Goal: Browse casually: Explore the website without a specific task or goal

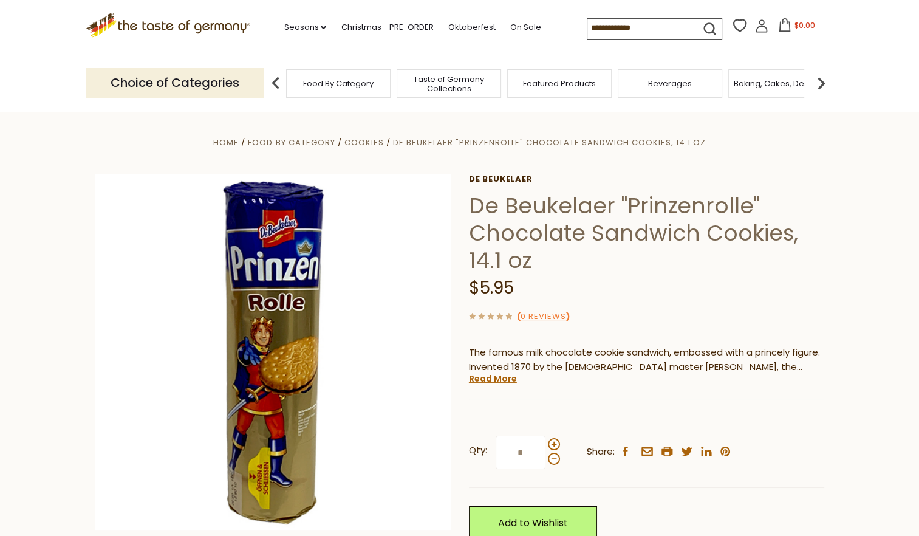
click at [204, 30] on icon ".st0{fill:#EDD300;} .st1{fill:#D33E21;}" at bounding box center [168, 25] width 165 height 25
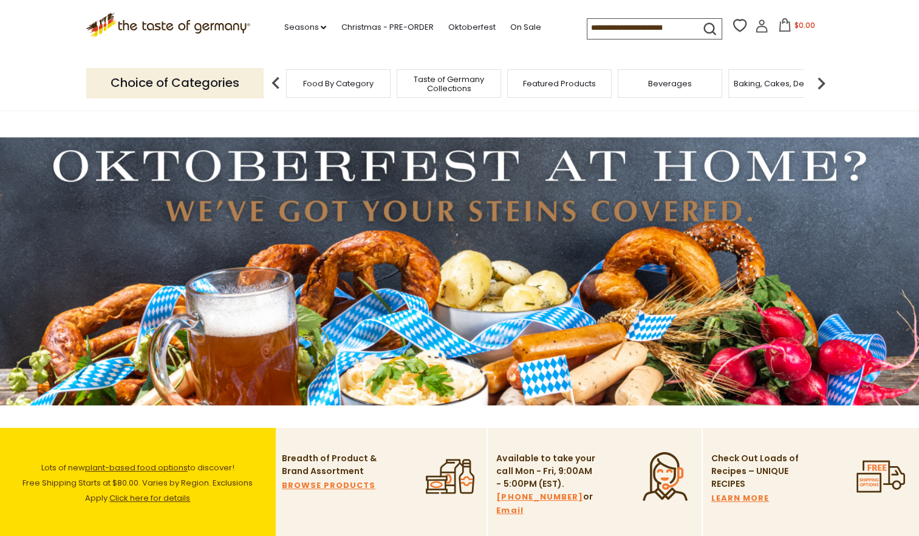
click at [423, 88] on span "Taste of Germany Collections" at bounding box center [448, 84] width 97 height 18
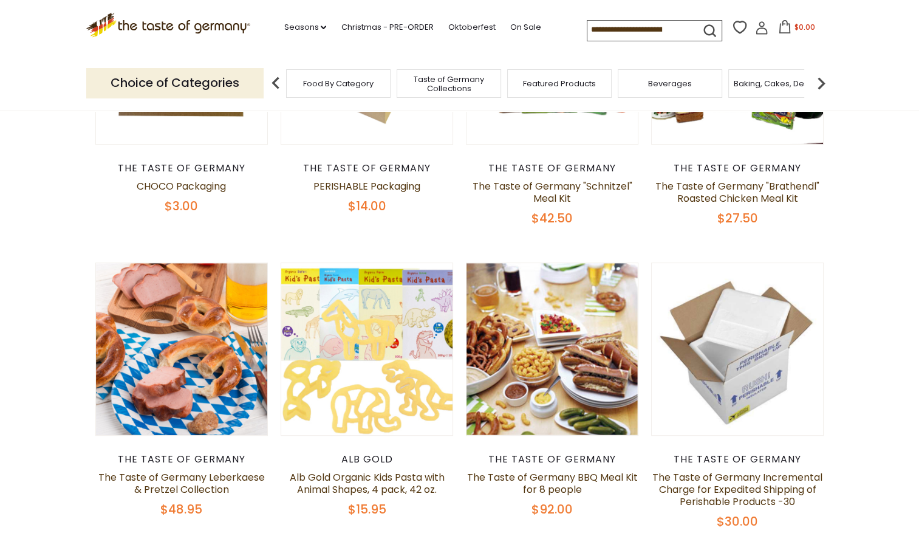
scroll to position [729, 0]
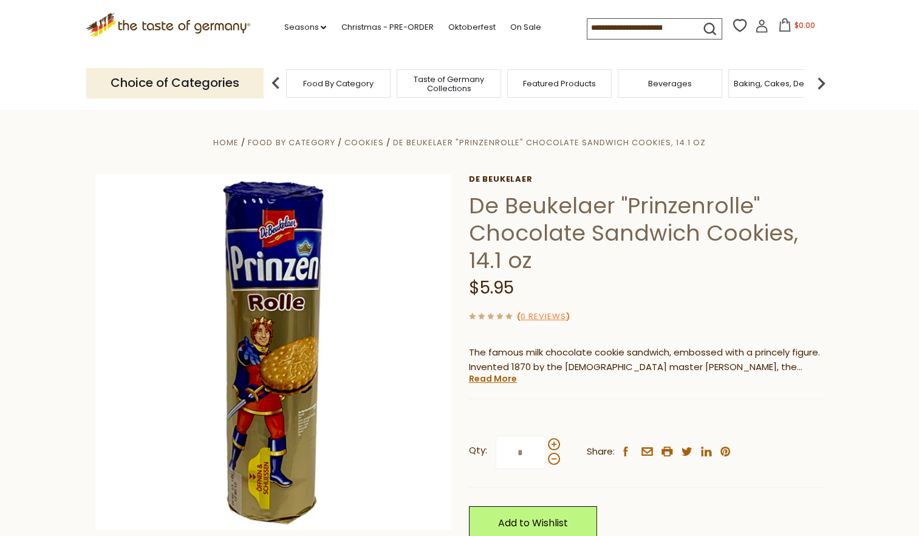
click at [180, 24] on icon ".st0{fill:#EDD300;} .st1{fill:#D33E21;}" at bounding box center [168, 25] width 165 height 25
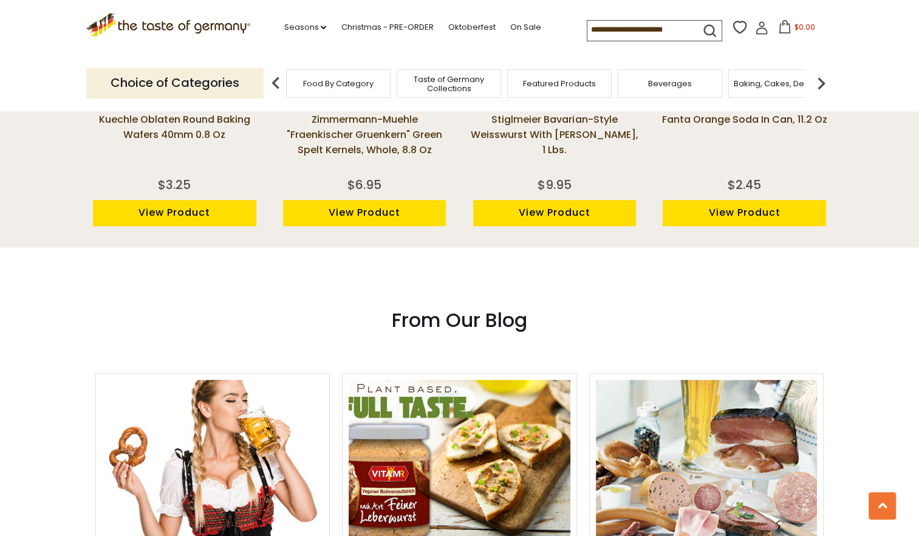
scroll to position [255, 0]
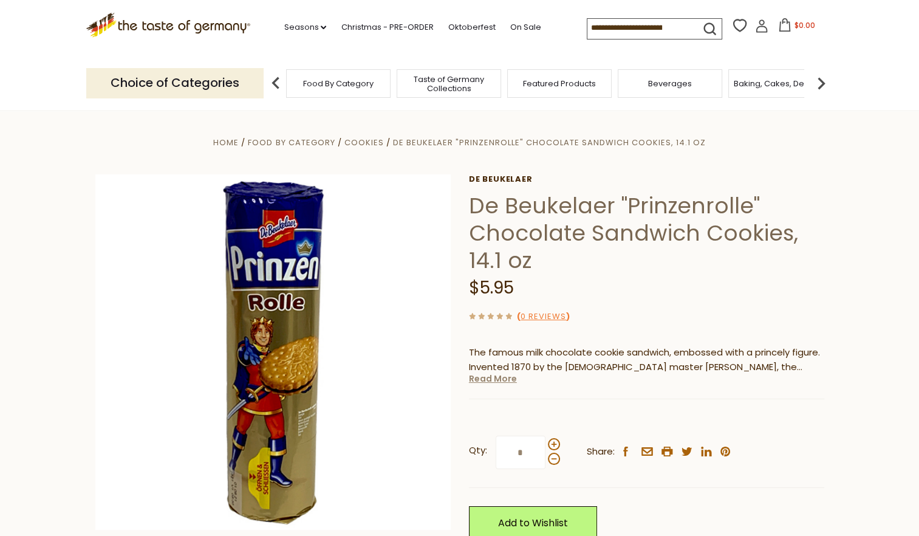
click at [491, 382] on link "Read More" at bounding box center [493, 378] width 48 height 12
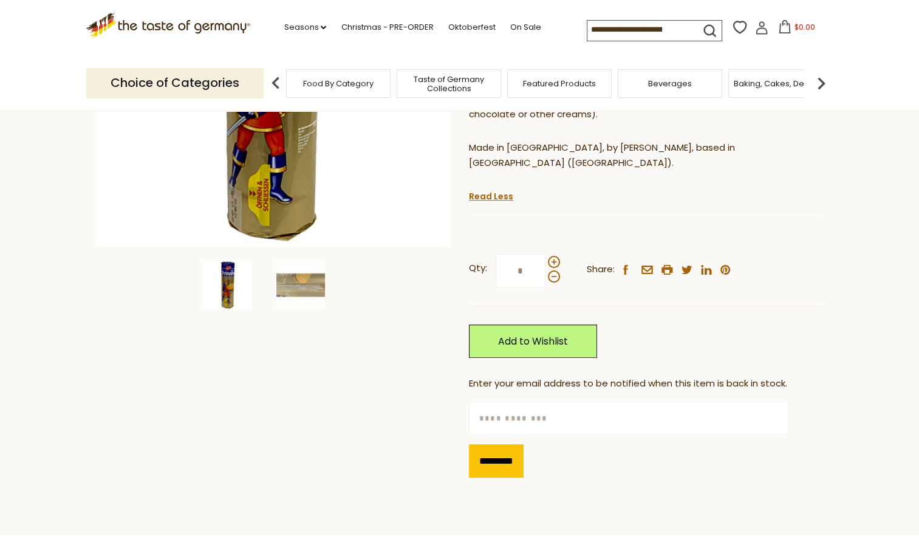
scroll to position [304, 0]
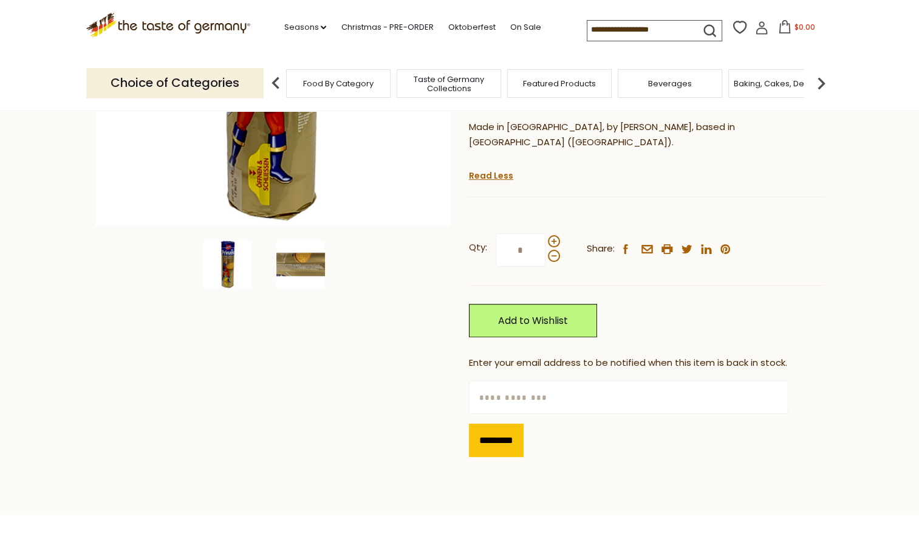
click at [292, 273] on img at bounding box center [300, 264] width 49 height 49
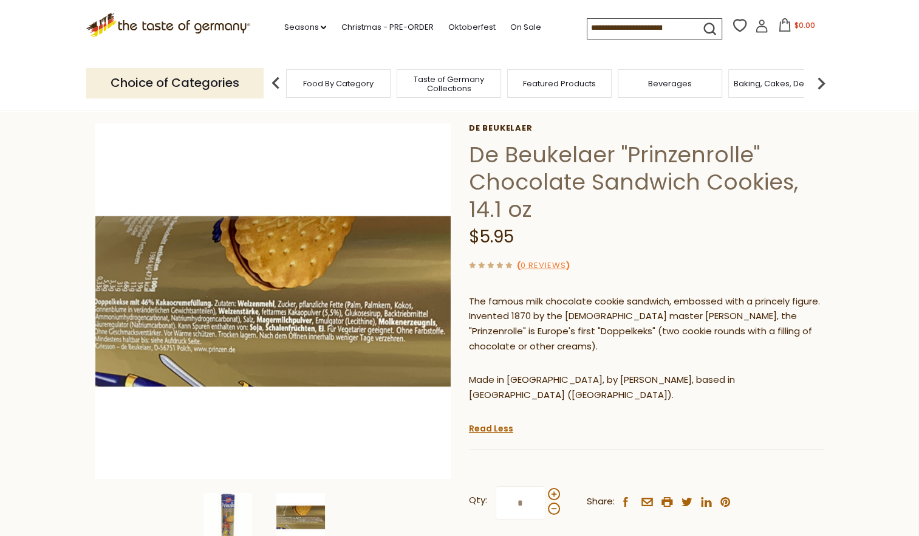
scroll to position [0, 0]
